Goal: Task Accomplishment & Management: Complete application form

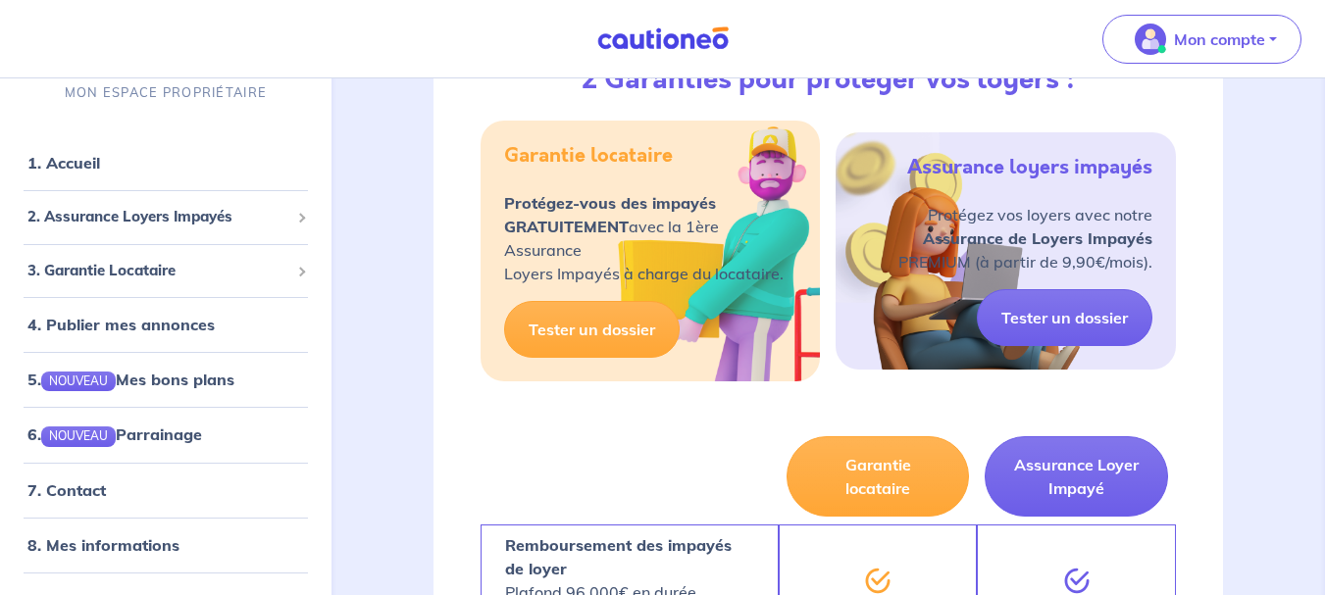
scroll to position [981, 0]
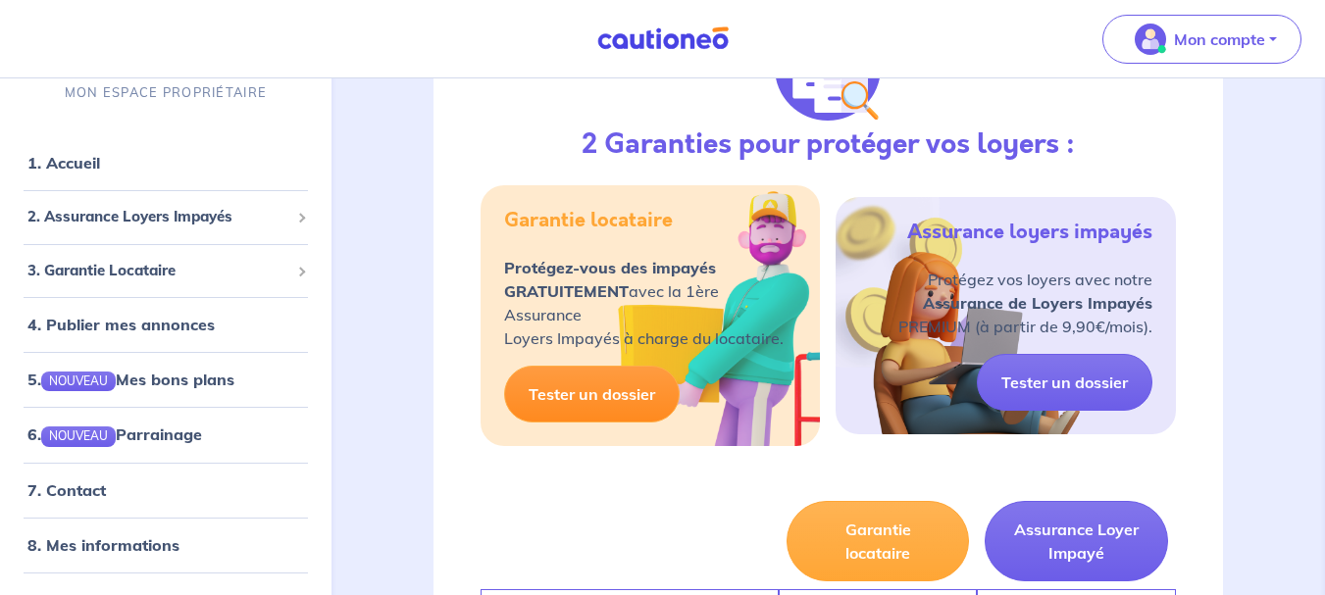
click at [593, 391] on link "Tester un dossier" at bounding box center [592, 394] width 176 height 57
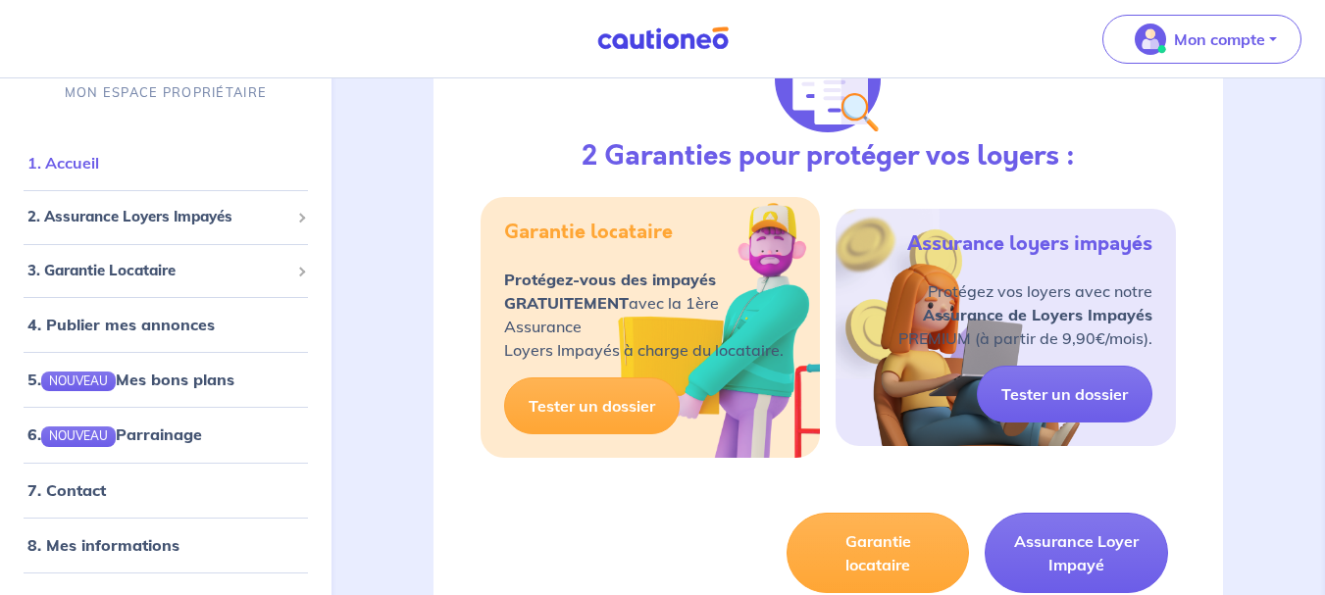
scroll to position [981, 0]
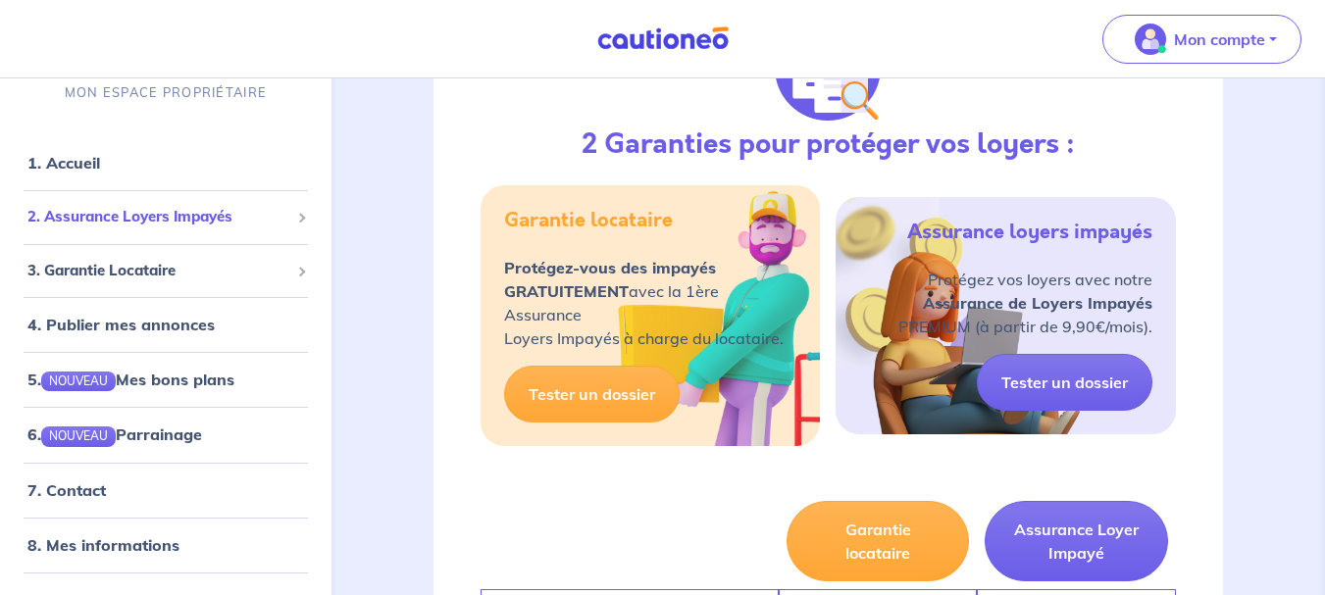
click at [131, 216] on span "2. Assurance Loyers Impayés" at bounding box center [158, 217] width 262 height 23
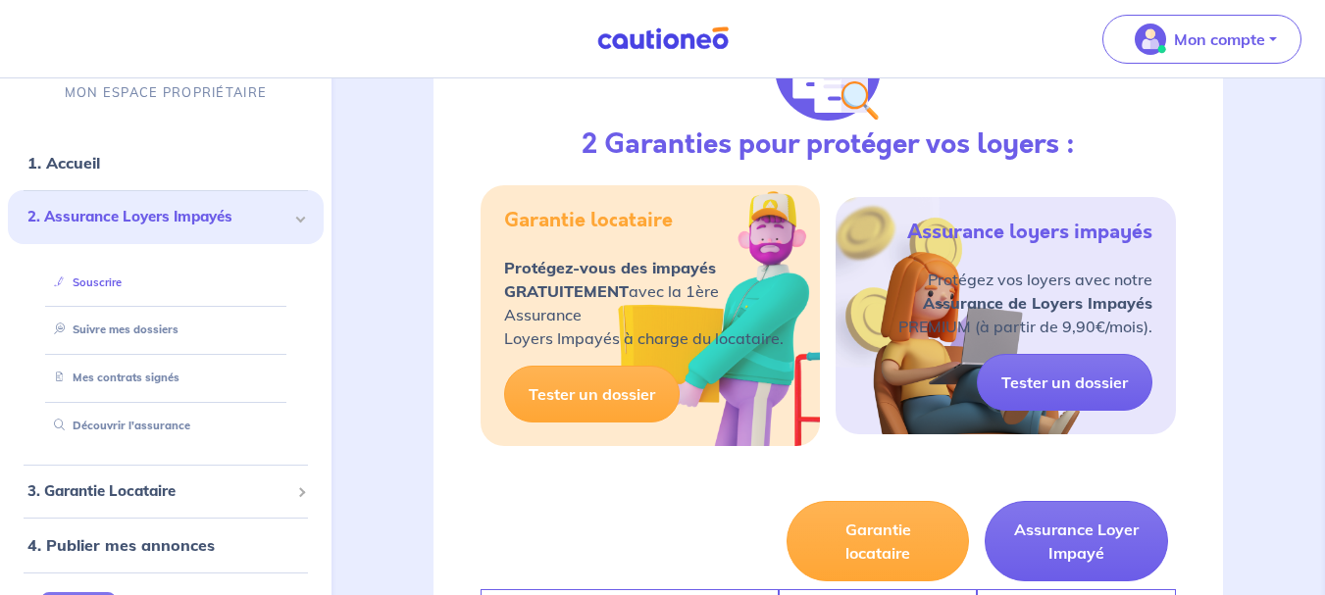
click at [98, 278] on link "Souscrire" at bounding box center [84, 282] width 76 height 14
click at [280, 213] on div "2. Assurance Loyers Impayés" at bounding box center [166, 217] width 316 height 54
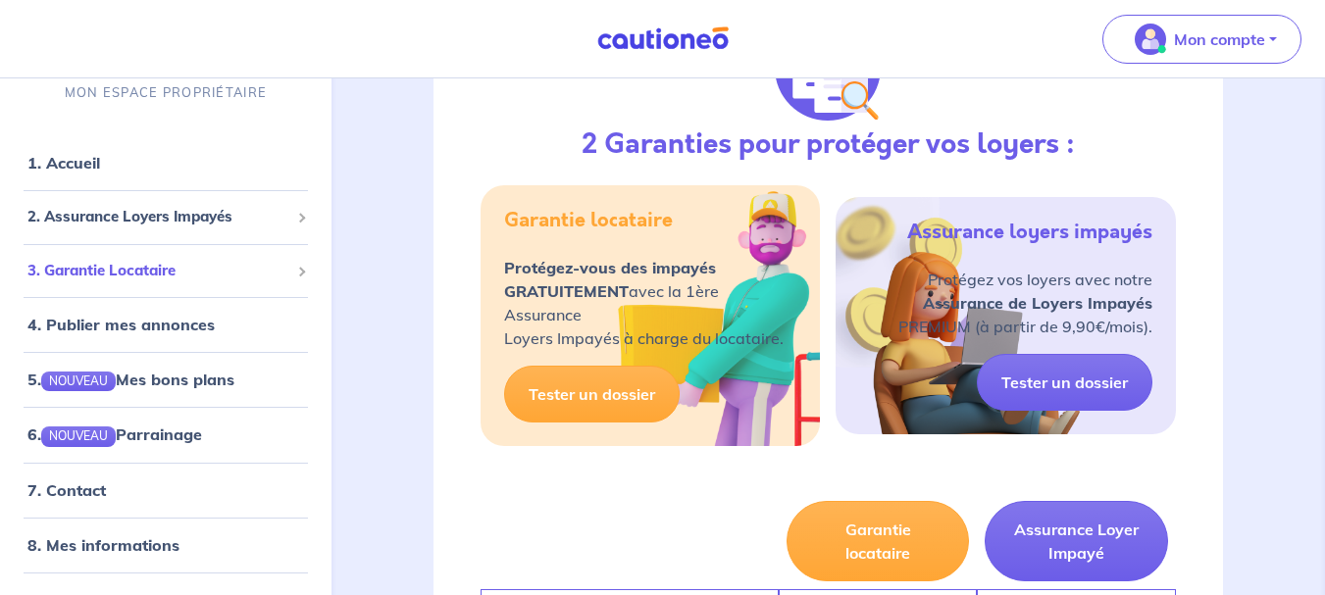
click at [134, 275] on span "3. Garantie Locataire" at bounding box center [158, 270] width 262 height 23
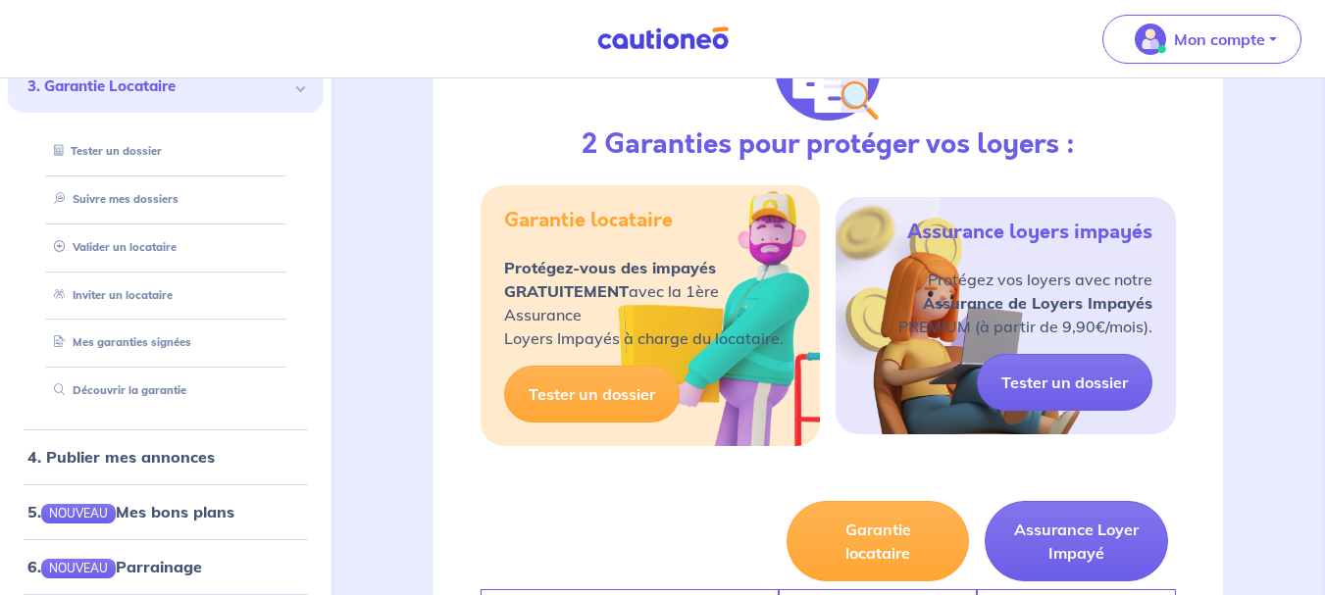
scroll to position [196, 0]
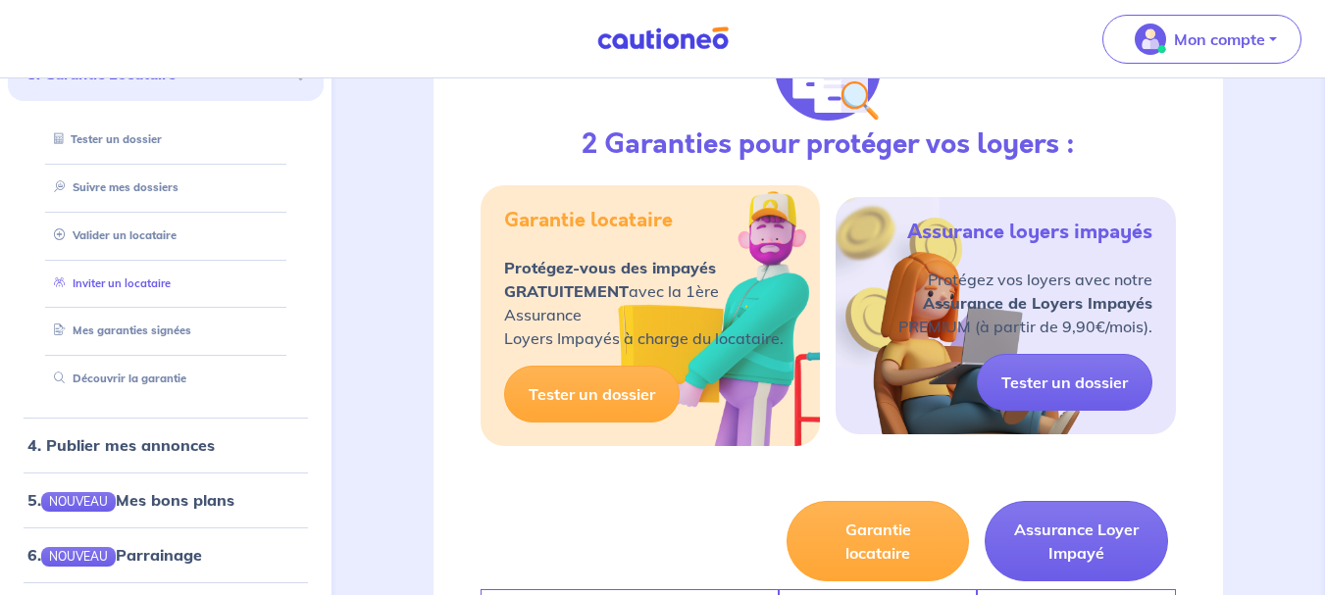
click at [146, 280] on link "Inviter un locataire" at bounding box center [108, 283] width 125 height 14
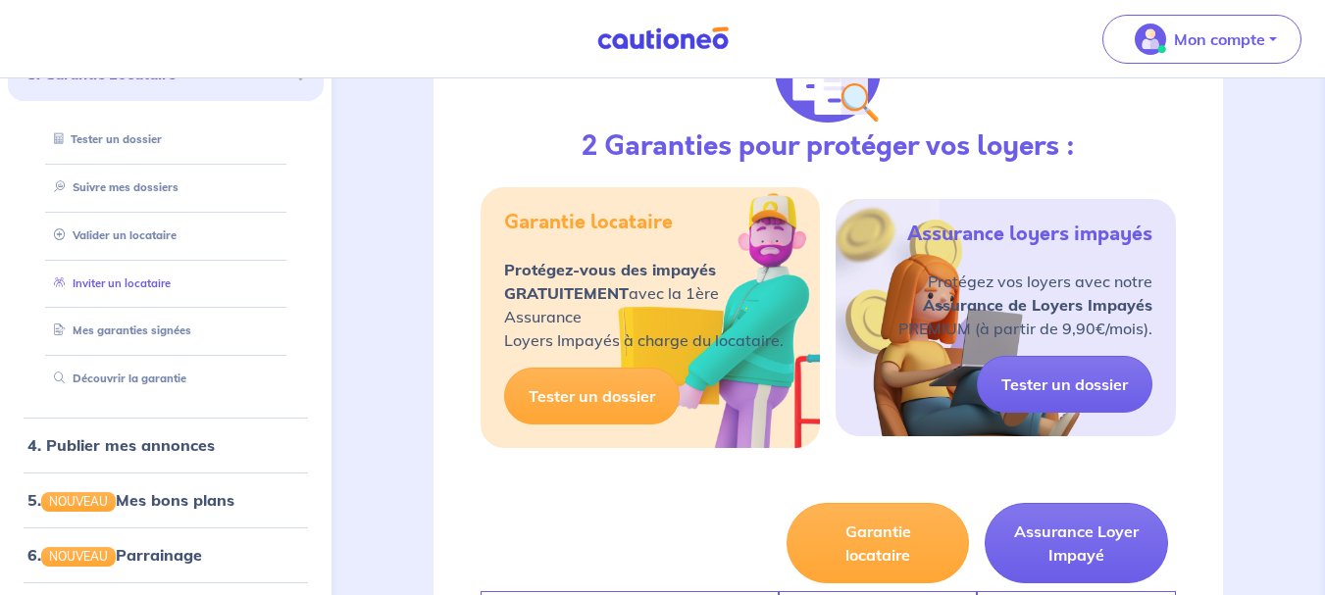
select select "FR"
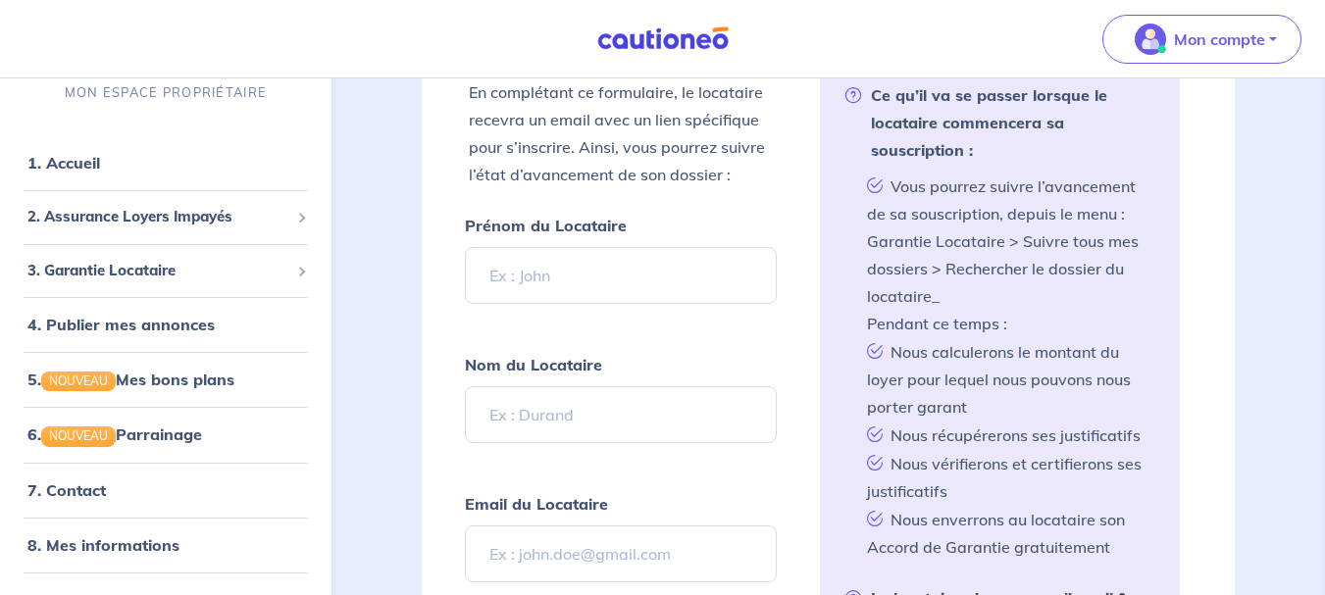
scroll to position [495, 0]
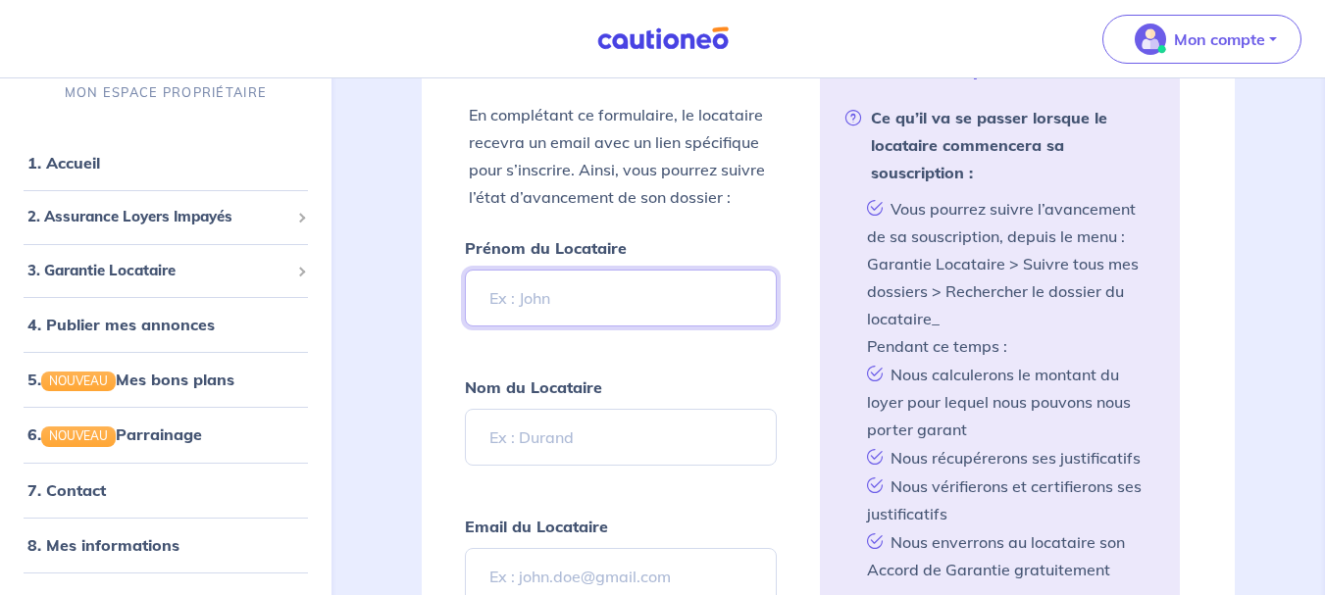
click at [588, 299] on input "Prénom du Locataire" at bounding box center [621, 298] width 313 height 57
click at [548, 295] on input "Prénom du Locataire" at bounding box center [621, 298] width 313 height 57
paste input "voahirana"
type input "voahirana"
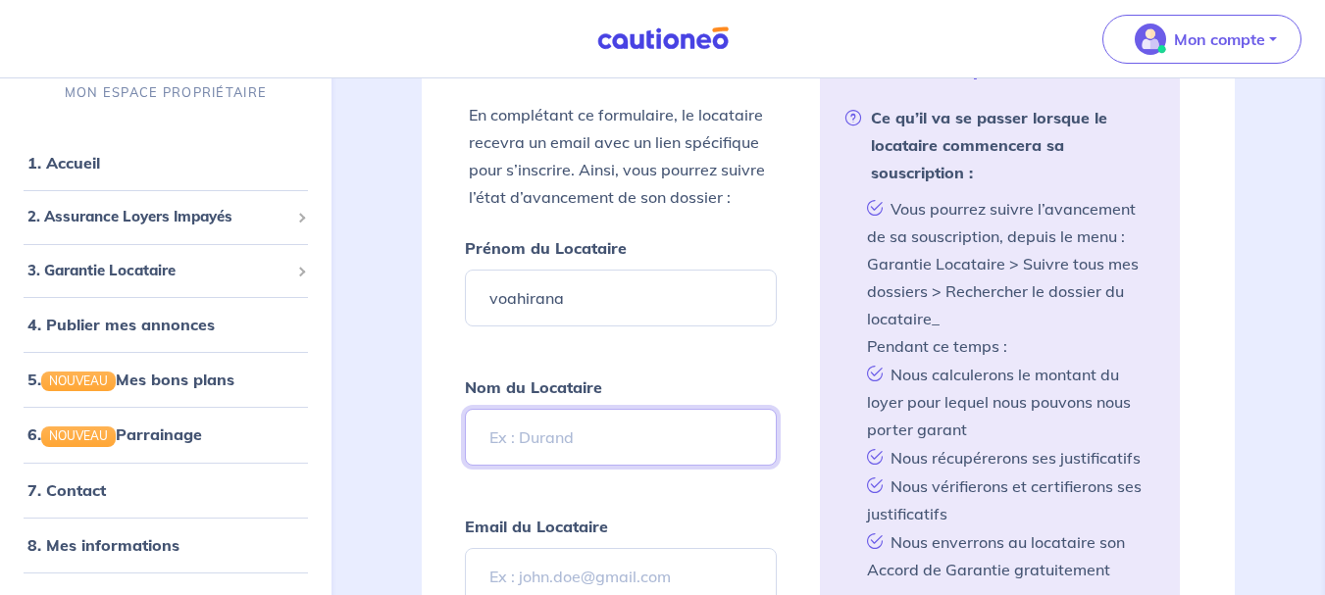
click at [506, 434] on input "Nom du Locataire" at bounding box center [621, 437] width 313 height 57
paste input "Gobeaud"
type input "Gobeaud"
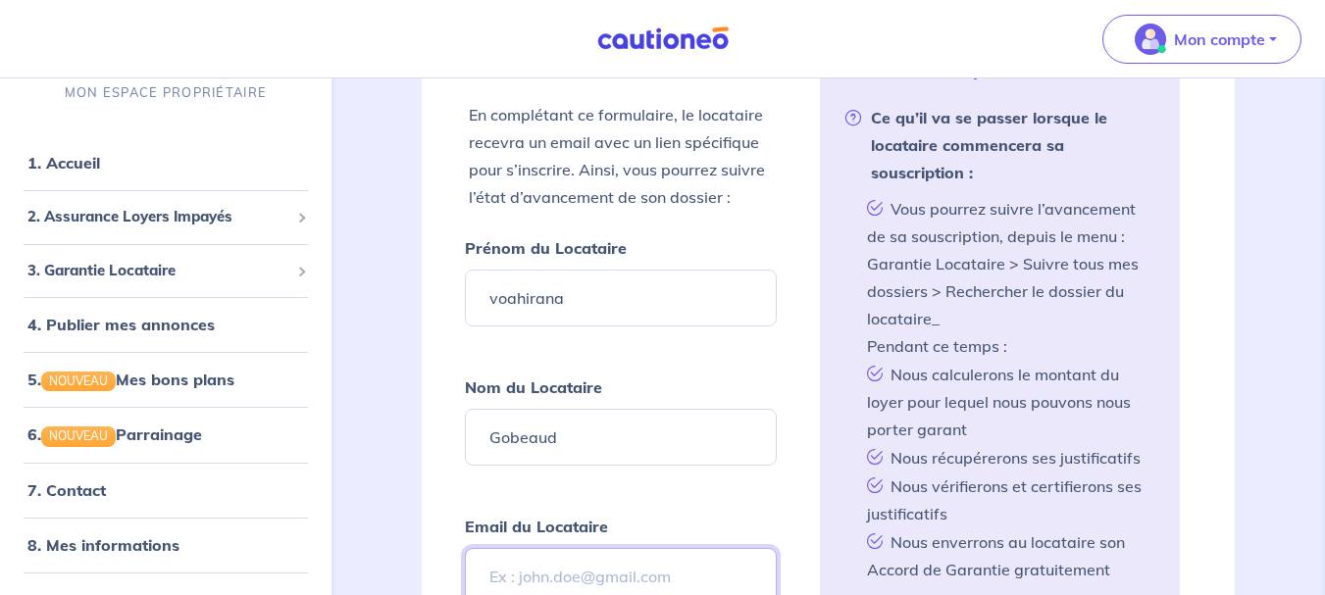
click at [509, 563] on input "Email du Locataire" at bounding box center [621, 576] width 313 height 57
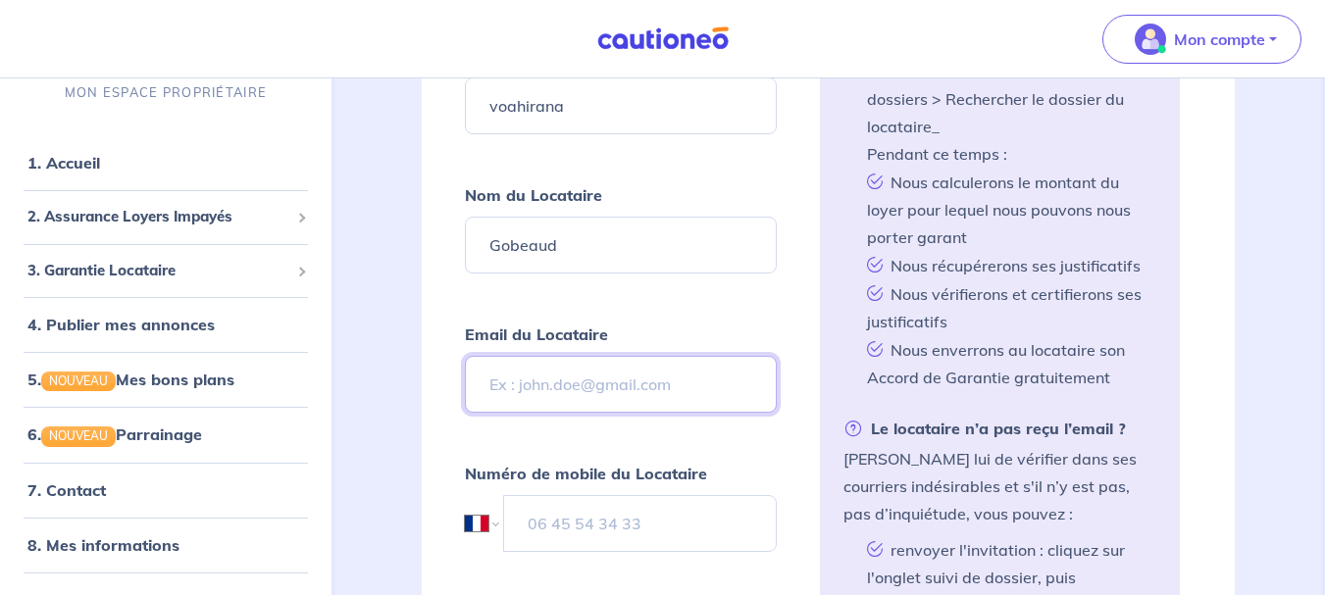
scroll to position [691, 0]
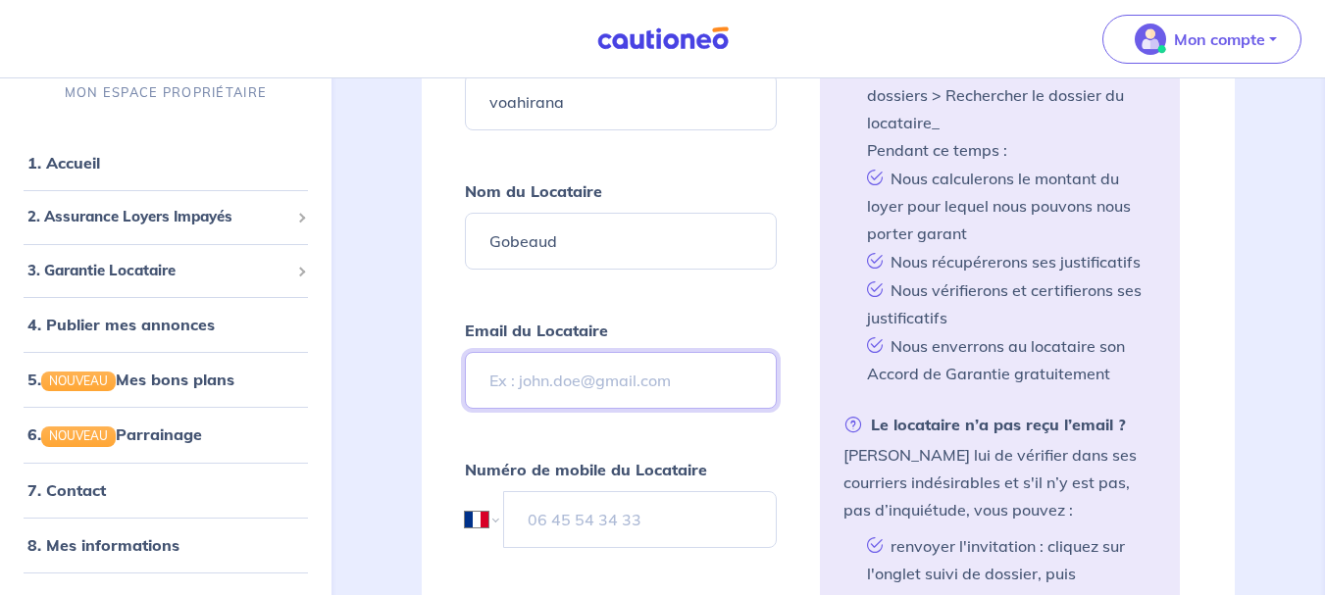
click at [567, 385] on input "Email du Locataire" at bounding box center [621, 380] width 313 height 57
paste input "[EMAIL_ADDRESS][DOMAIN_NAME]"
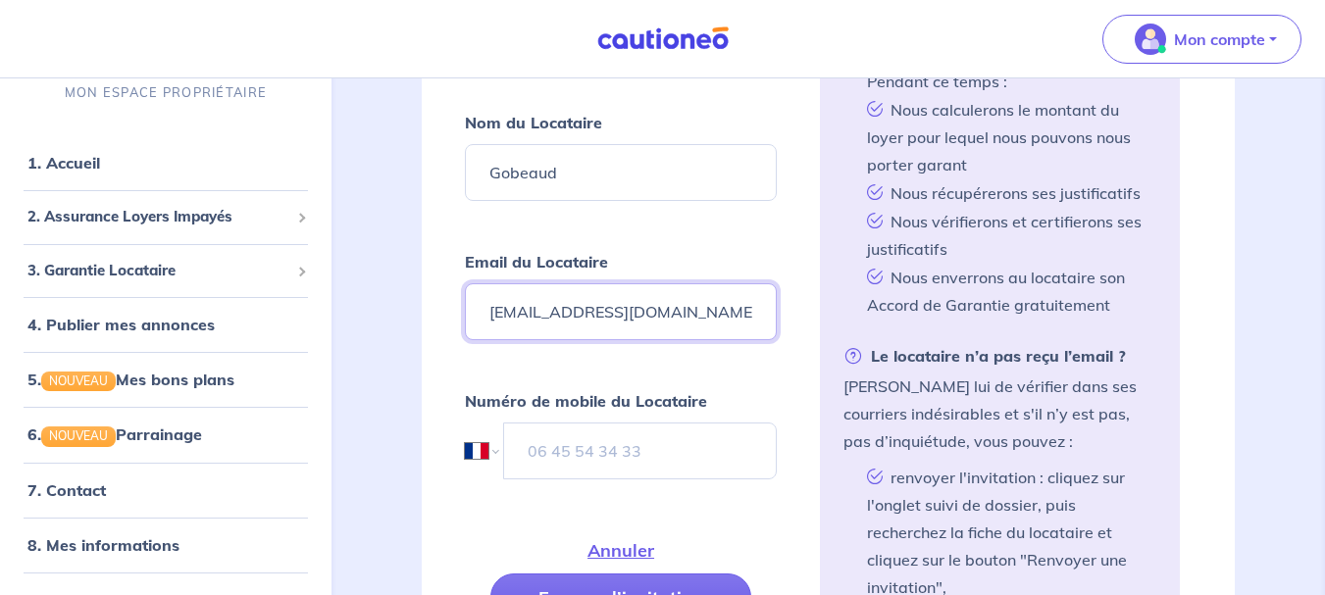
scroll to position [790, 0]
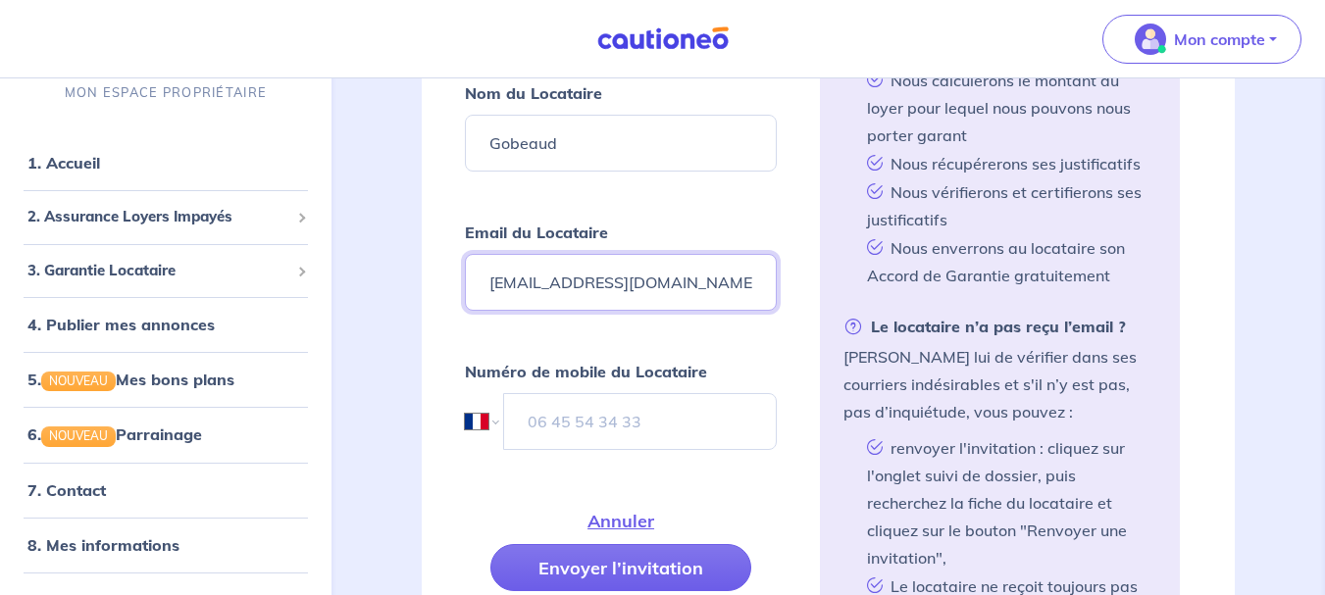
type input "[EMAIL_ADDRESS][DOMAIN_NAME]"
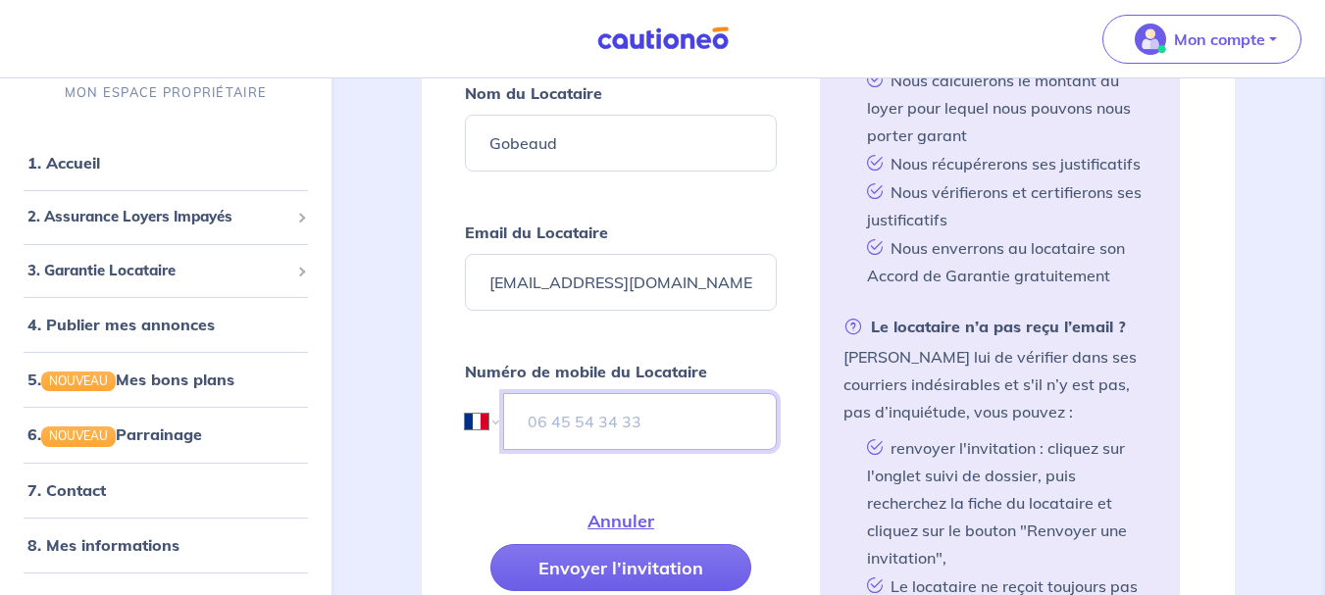
click at [594, 423] on input "tel" at bounding box center [640, 421] width 275 height 57
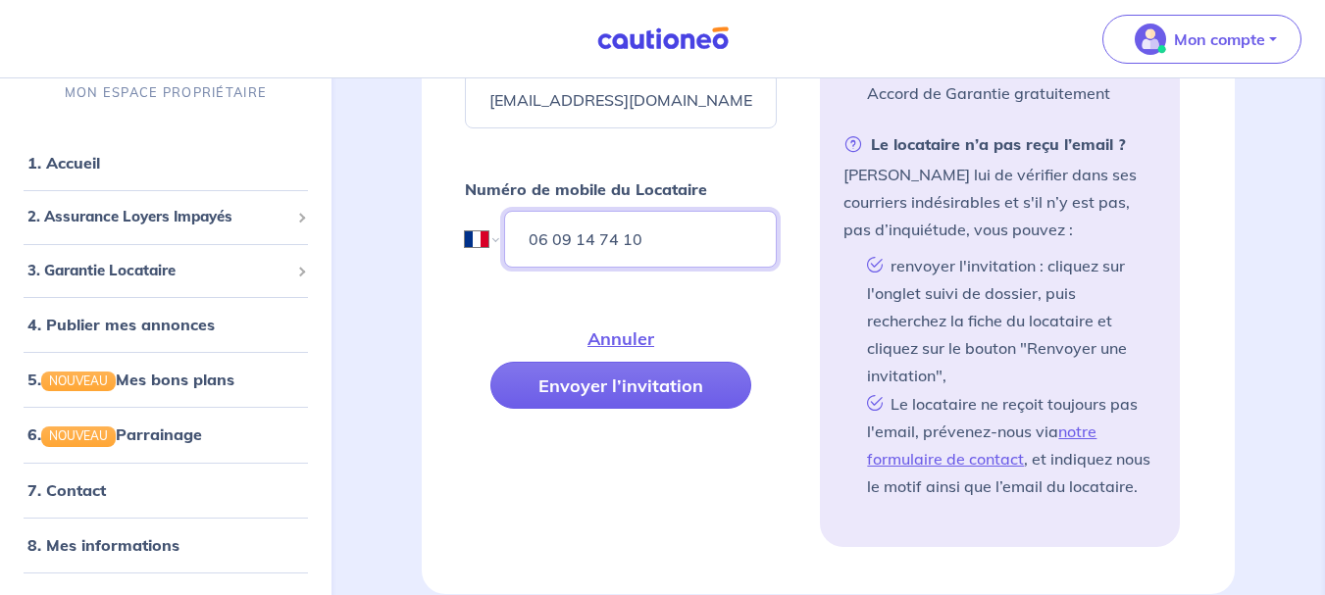
scroll to position [986, 0]
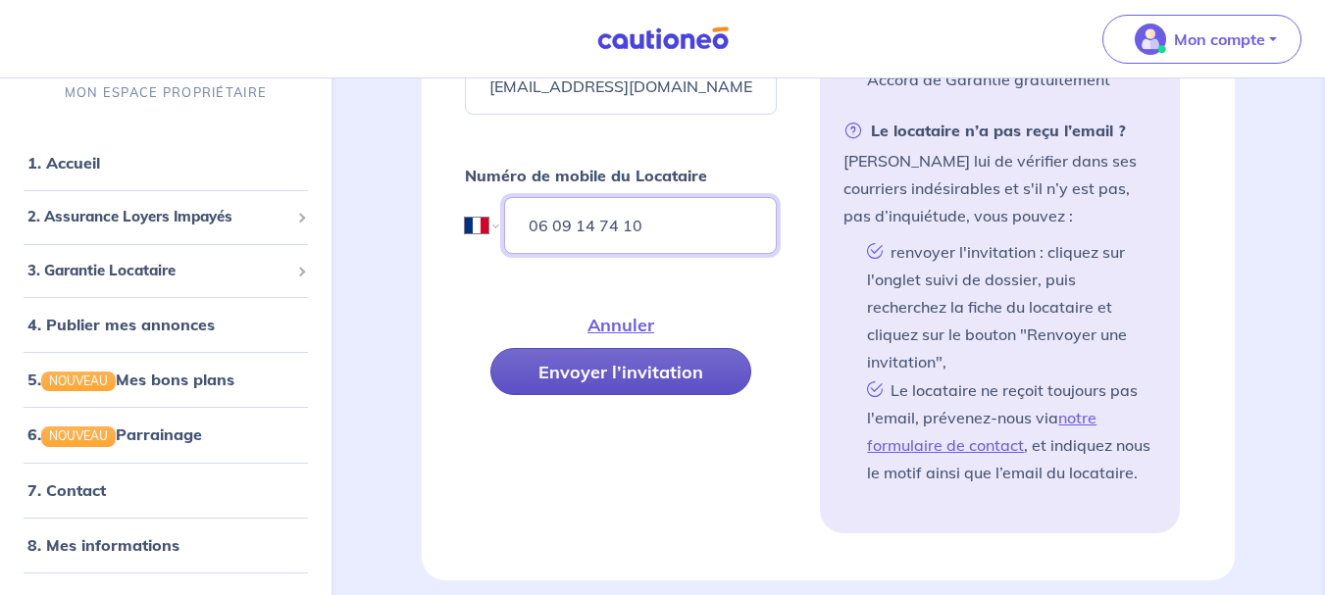
type input "06 09 14 74 10"
click at [631, 367] on button "Envoyer l’invitation" at bounding box center [620, 371] width 261 height 47
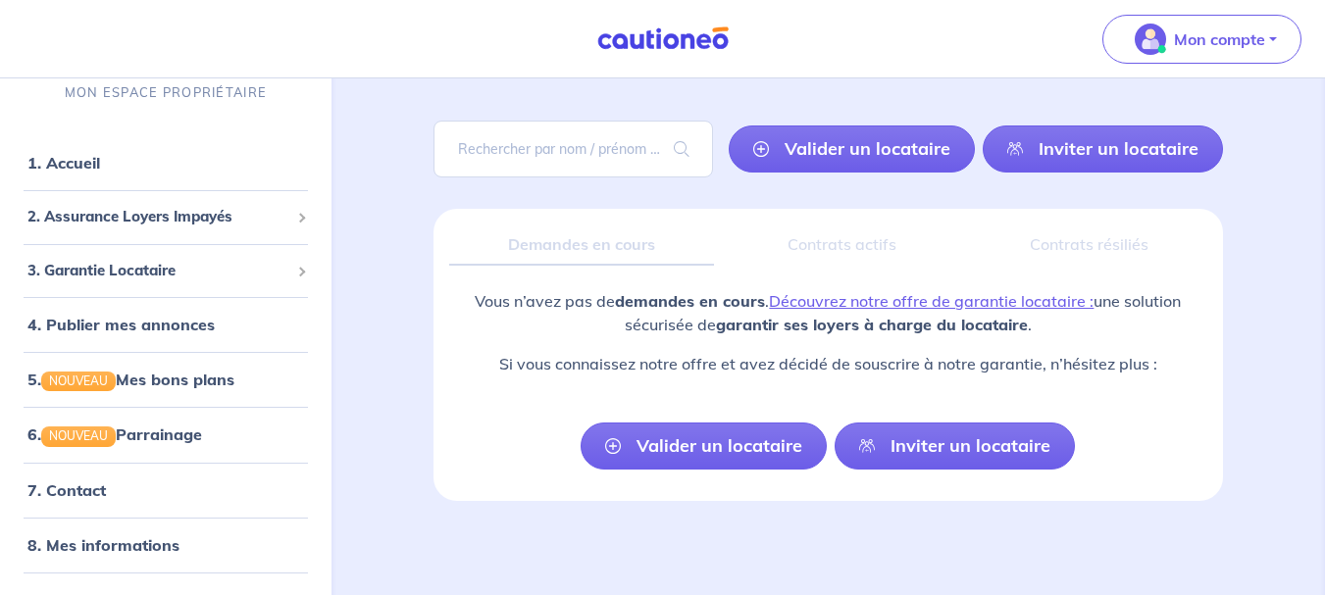
scroll to position [109, 0]
click at [634, 242] on div "Demandes en cours" at bounding box center [581, 245] width 265 height 41
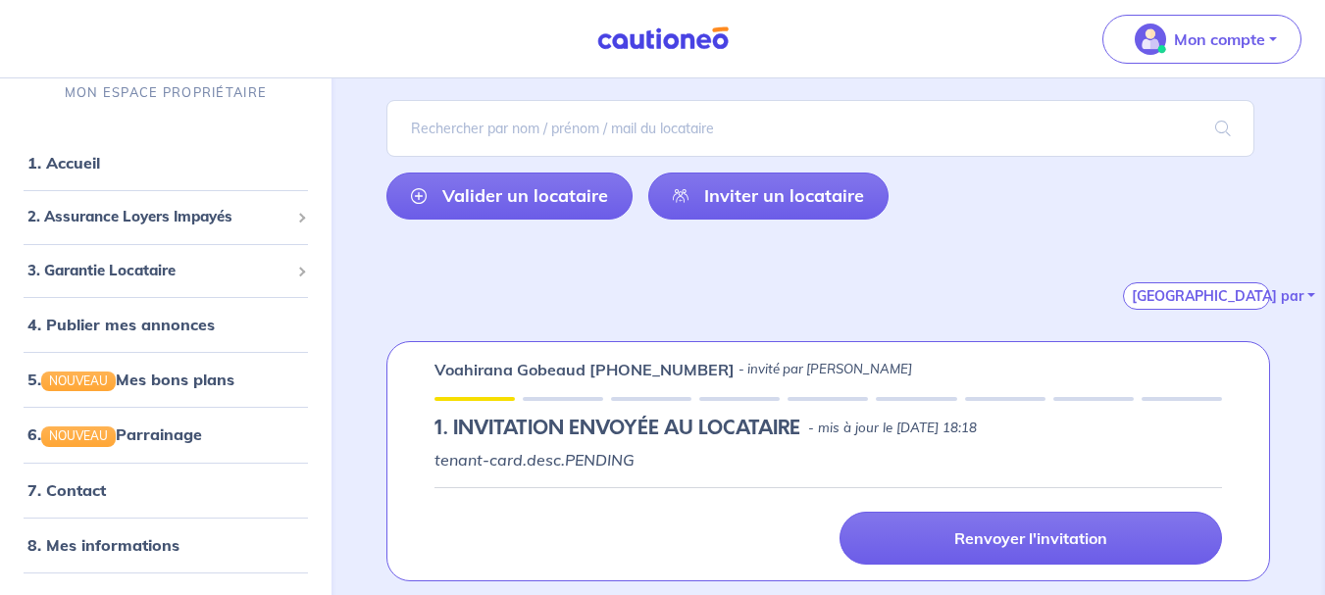
scroll to position [150, 0]
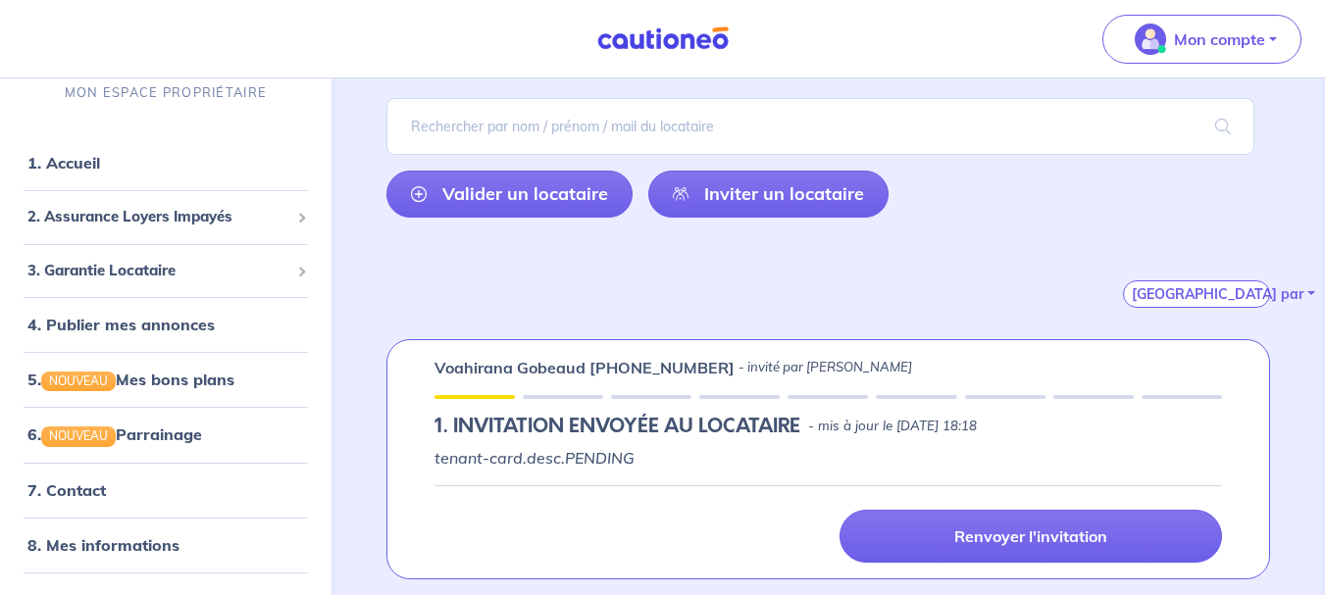
click at [579, 429] on h5 "1.︎ INVITATION ENVOYÉE AU LOCATAIRE" at bounding box center [617, 427] width 366 height 24
click at [567, 454] on p "tenant-card.desc.PENDING" at bounding box center [828, 458] width 788 height 24
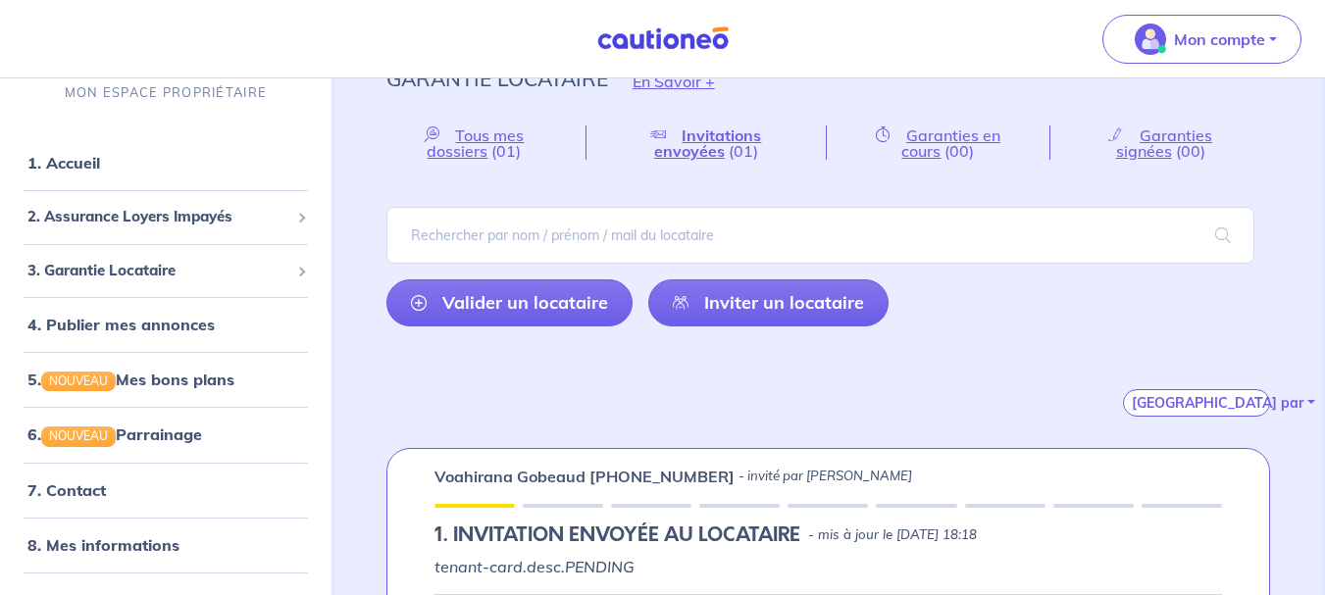
scroll to position [0, 0]
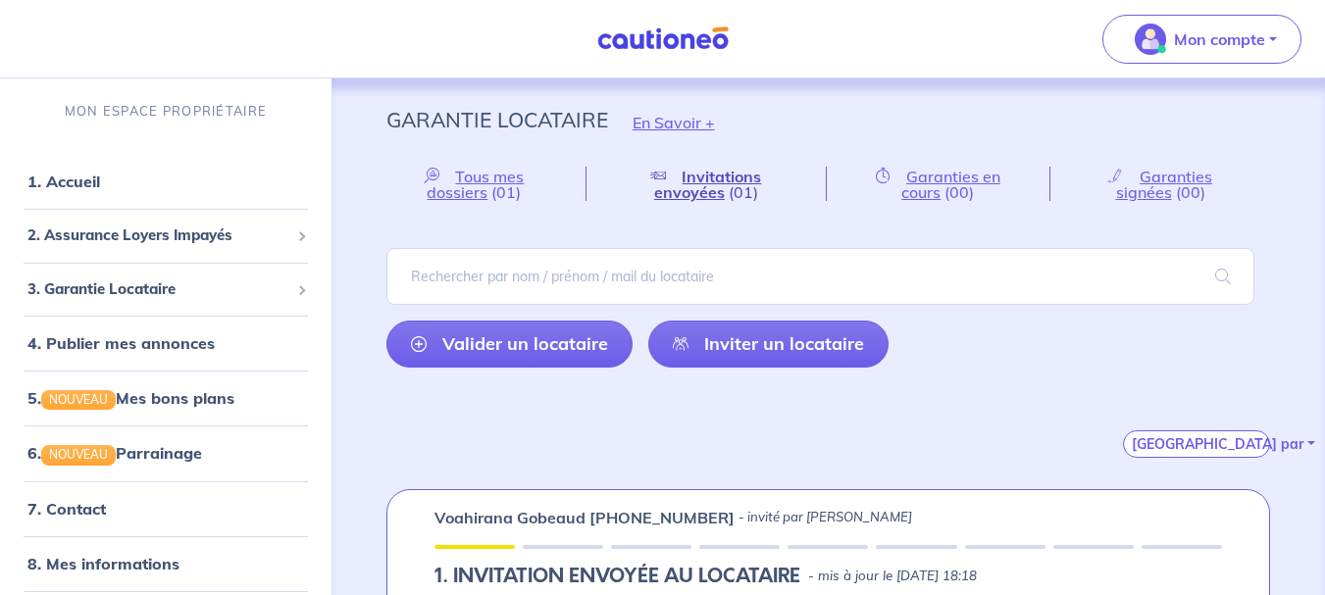
click at [677, 189] on span "Invitations envoyées" at bounding box center [708, 184] width 108 height 35
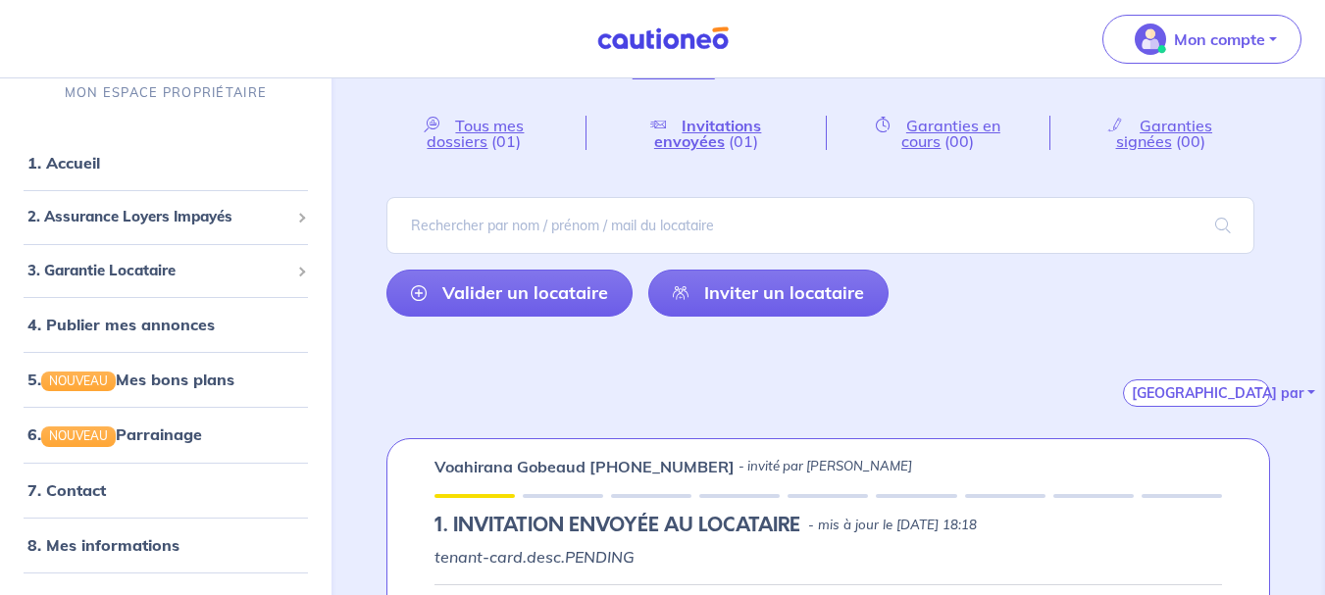
scroll to position [150, 0]
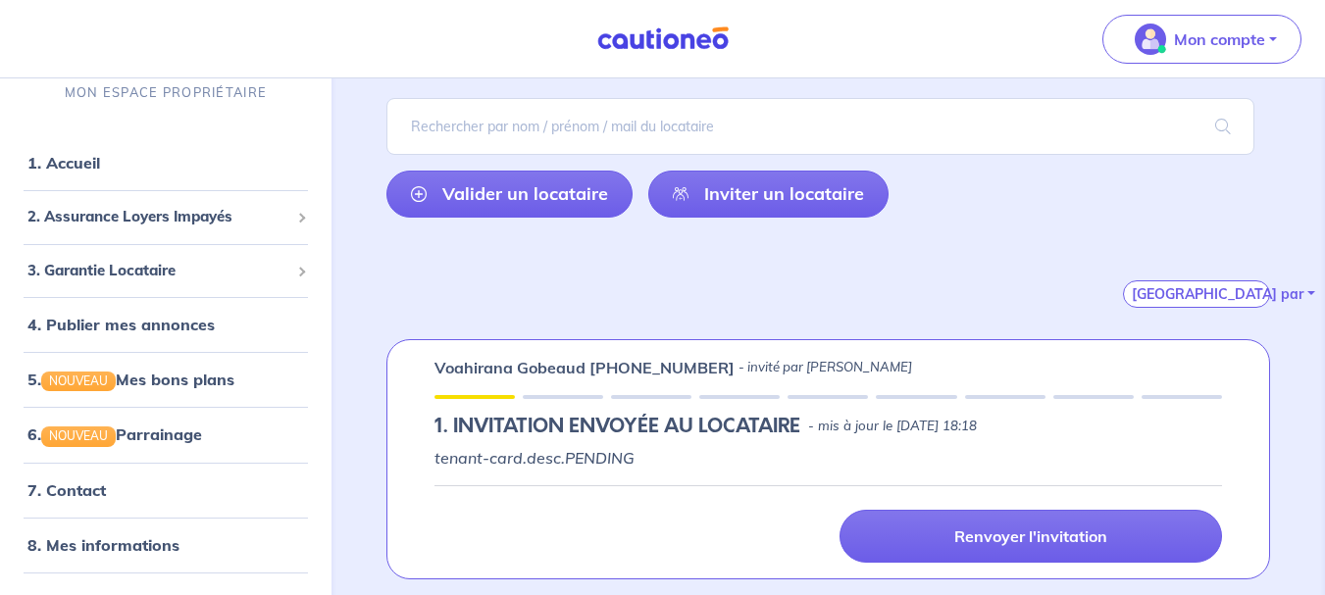
click at [739, 367] on p "- invité par [PERSON_NAME]" at bounding box center [826, 368] width 174 height 20
click at [641, 364] on p "voahirana Gobeaud [PHONE_NUMBER]" at bounding box center [584, 368] width 300 height 24
click at [628, 445] on div "voahirana Gobeaud [PHONE_NUMBER] - invité par [PERSON_NAME] 1.︎ INVITATION ENVO…" at bounding box center [828, 459] width 884 height 240
click at [577, 466] on p "tenant-card.desc.PENDING" at bounding box center [828, 458] width 788 height 24
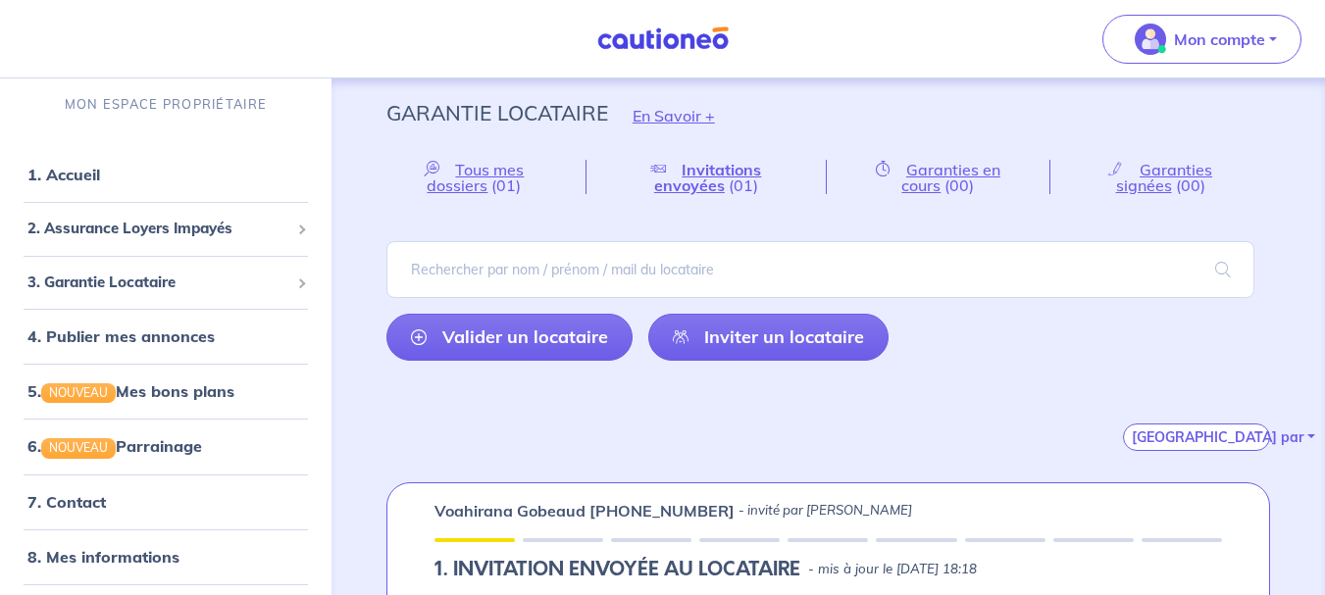
scroll to position [0, 0]
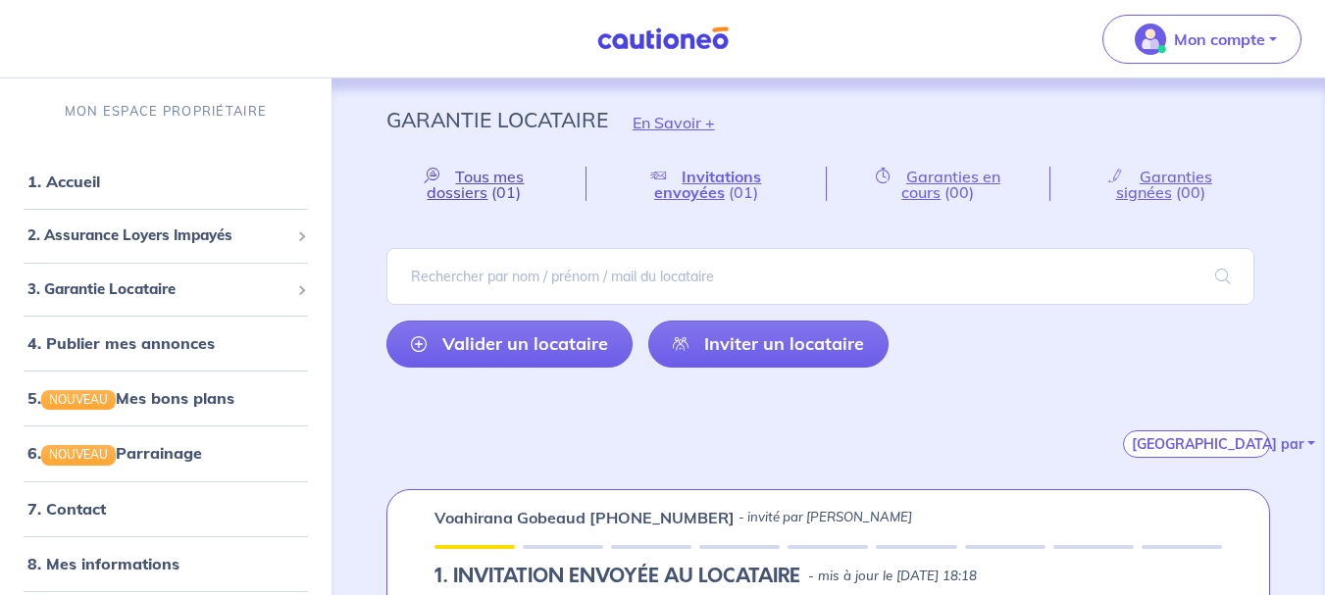
click at [467, 183] on span "Tous mes dossiers" at bounding box center [475, 184] width 97 height 35
